Goal: Task Accomplishment & Management: Manage account settings

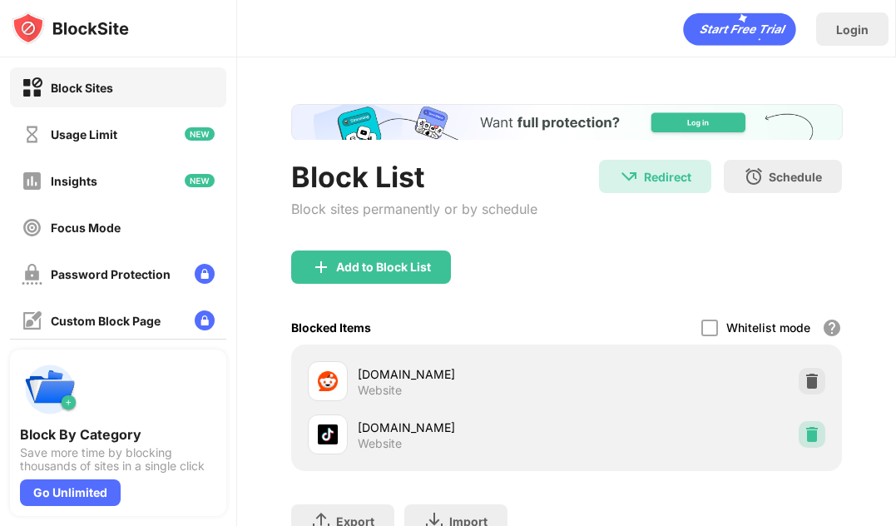
click at [805, 440] on img at bounding box center [812, 434] width 17 height 17
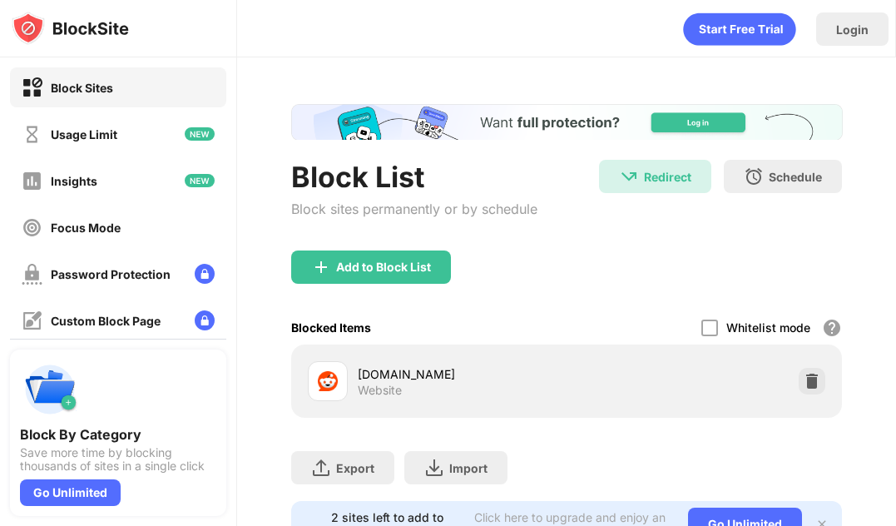
scroll to position [81, 0]
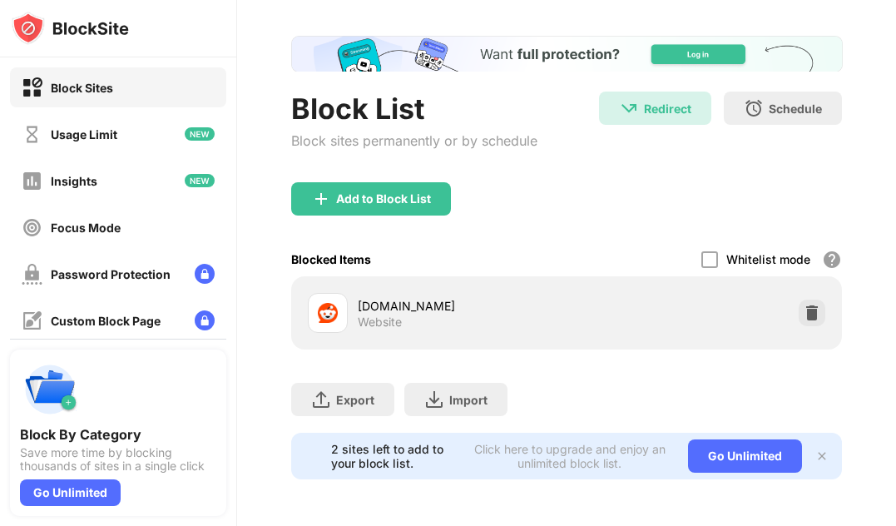
click at [815, 449] on img at bounding box center [821, 455] width 13 height 13
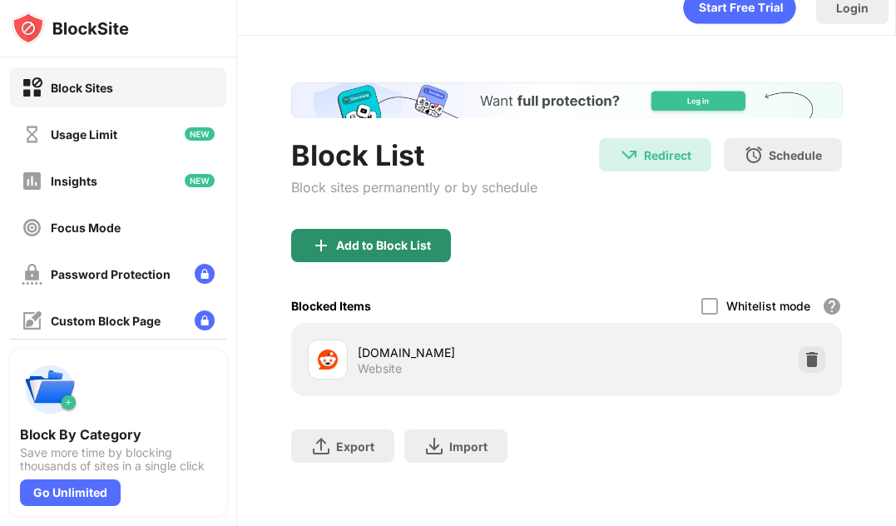
click at [404, 239] on div "Add to Block List" at bounding box center [383, 245] width 95 height 13
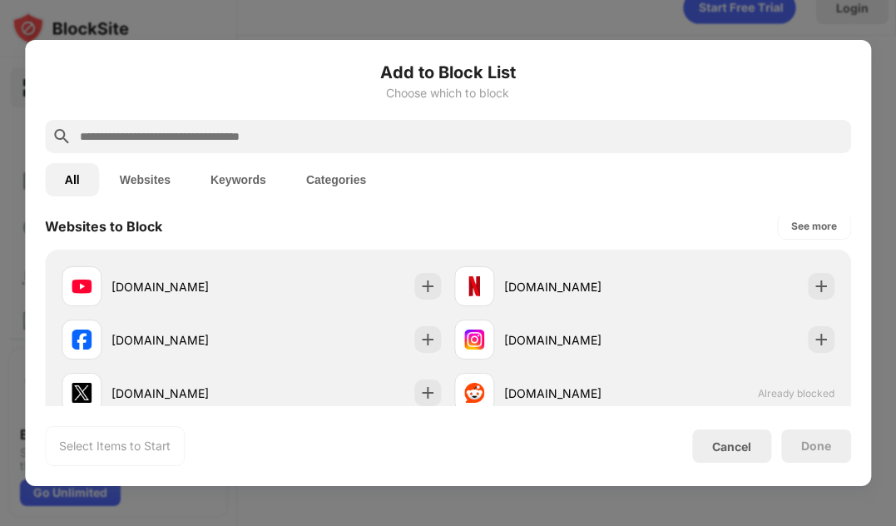
scroll to position [416, 0]
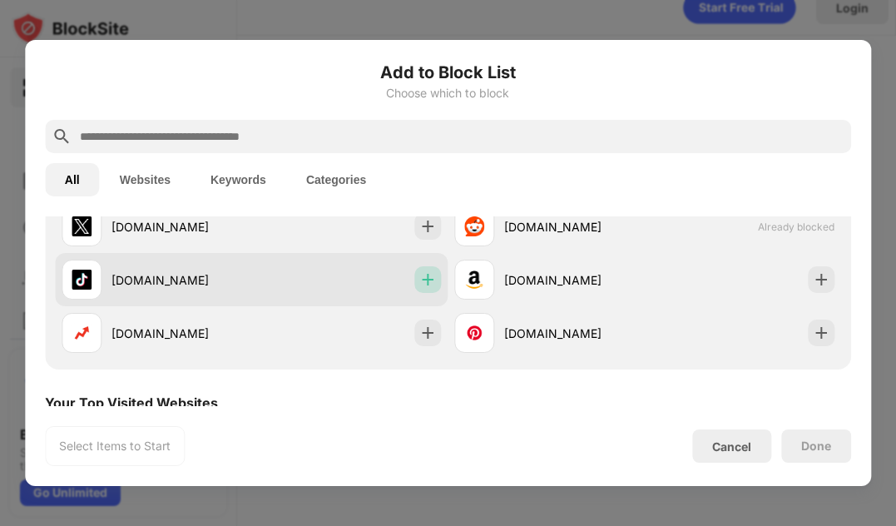
click at [424, 273] on img at bounding box center [427, 279] width 17 height 17
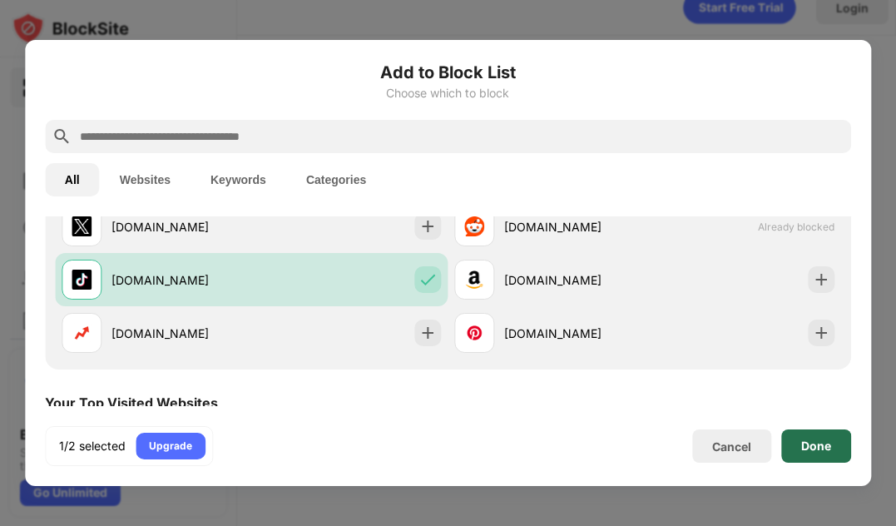
click at [835, 453] on div "Done" at bounding box center [816, 445] width 70 height 33
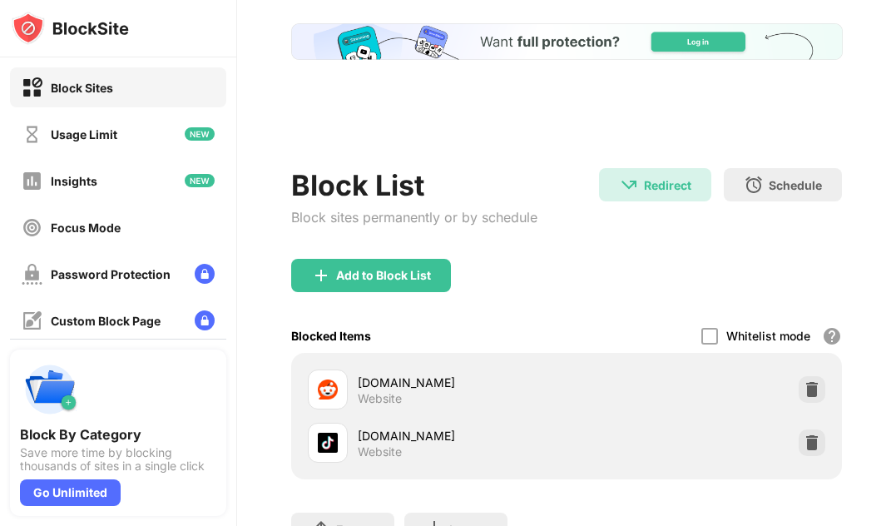
scroll to position [0, 0]
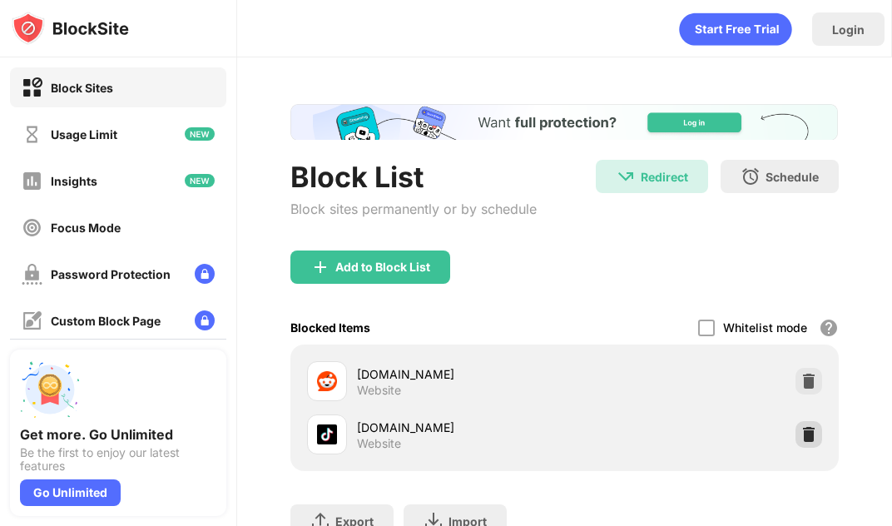
click at [800, 432] on img at bounding box center [808, 434] width 17 height 17
